Goal: Use online tool/utility: Utilize a website feature to perform a specific function

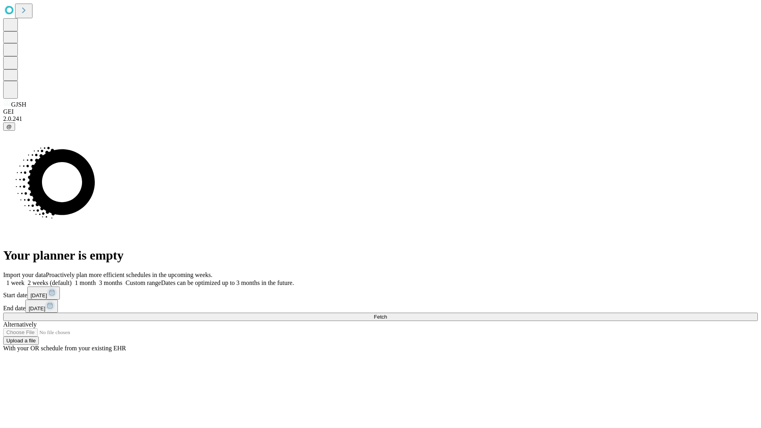
click at [387, 314] on span "Fetch" at bounding box center [380, 317] width 13 height 6
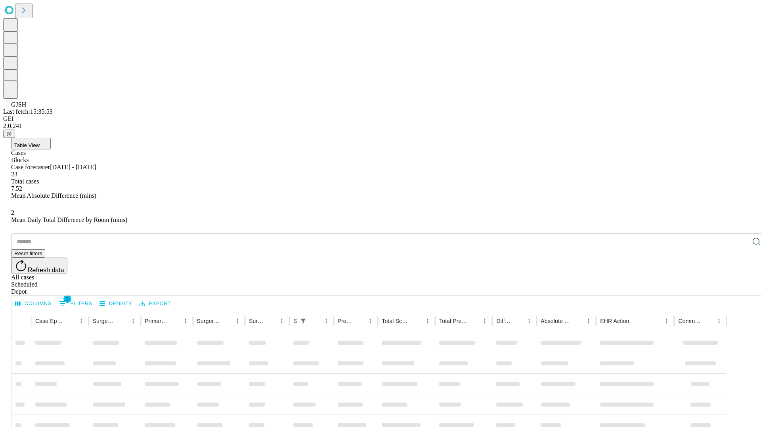
click at [40, 142] on span "Table View" at bounding box center [26, 145] width 25 height 6
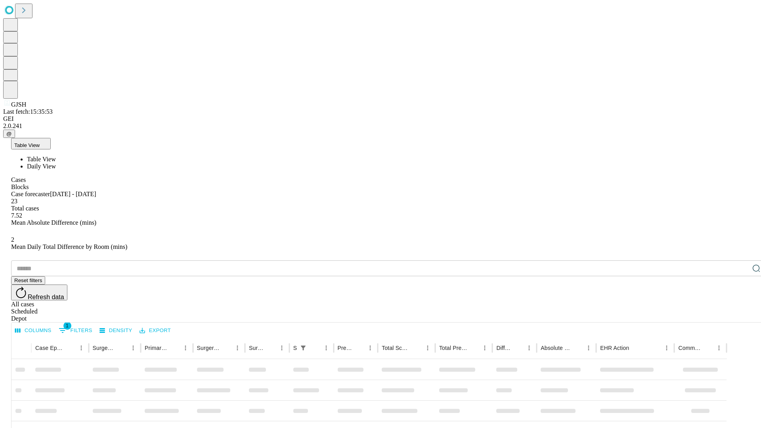
click at [56, 163] on span "Daily View" at bounding box center [41, 166] width 29 height 7
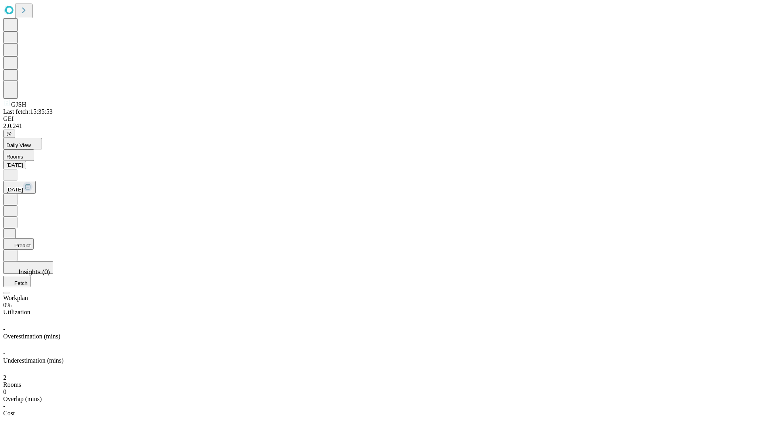
click at [34, 238] on button "Predict" at bounding box center [18, 243] width 31 height 11
